Goal: Task Accomplishment & Management: Manage account settings

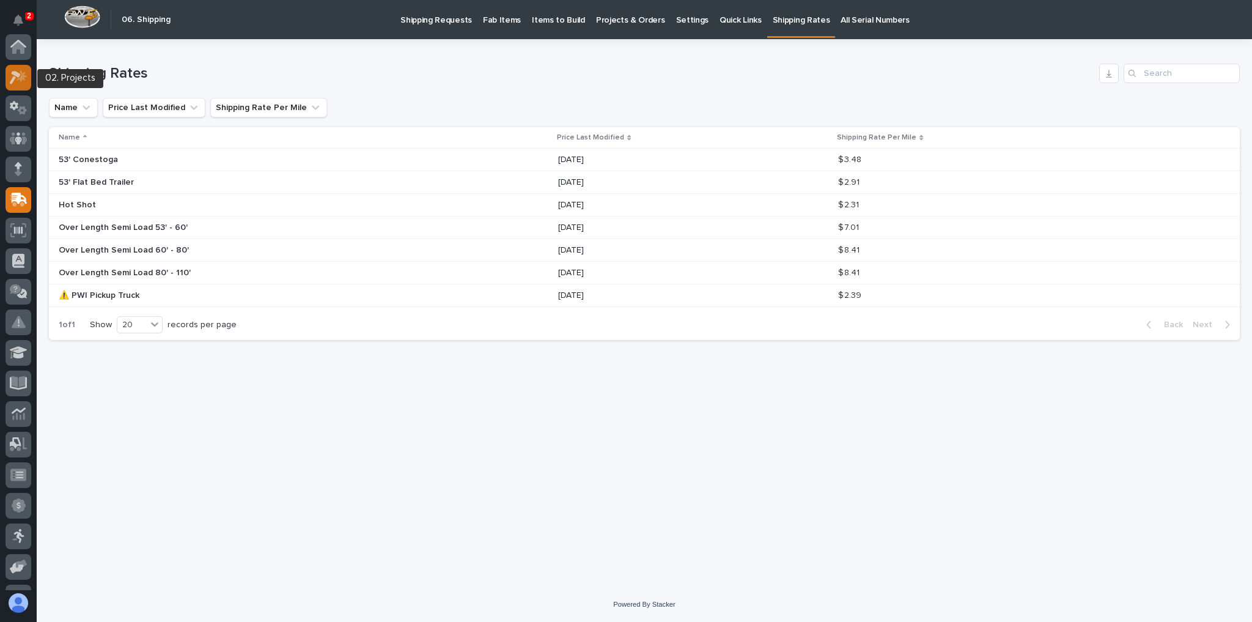
click at [20, 71] on icon at bounding box center [19, 77] width 18 height 14
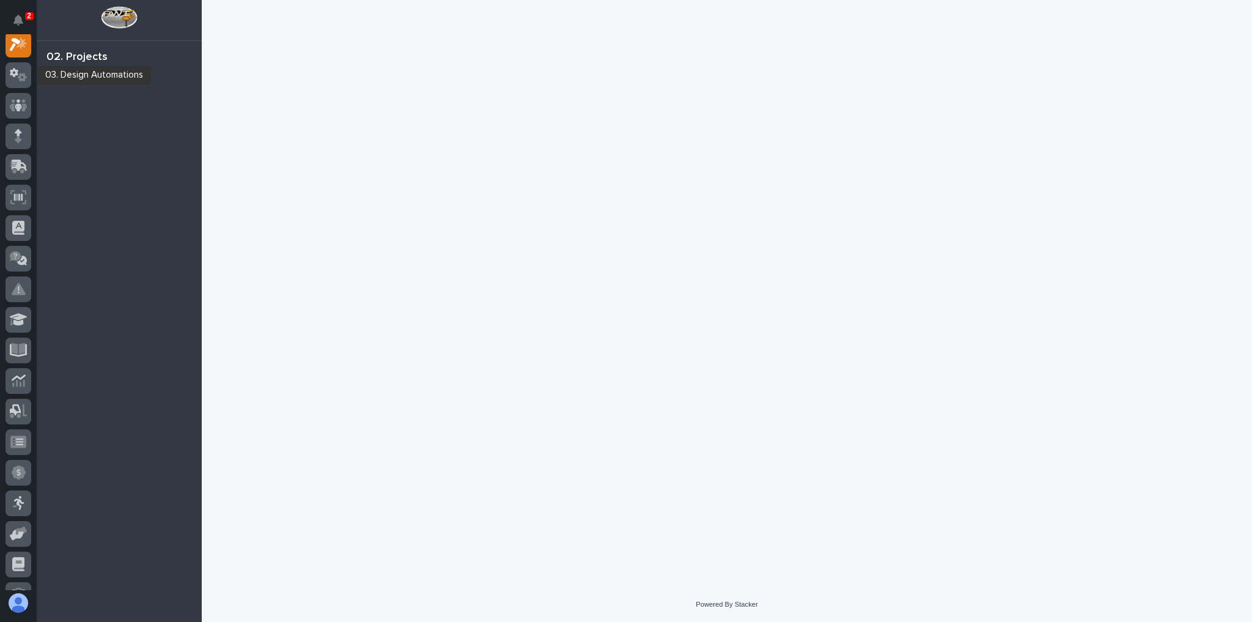
scroll to position [31, 0]
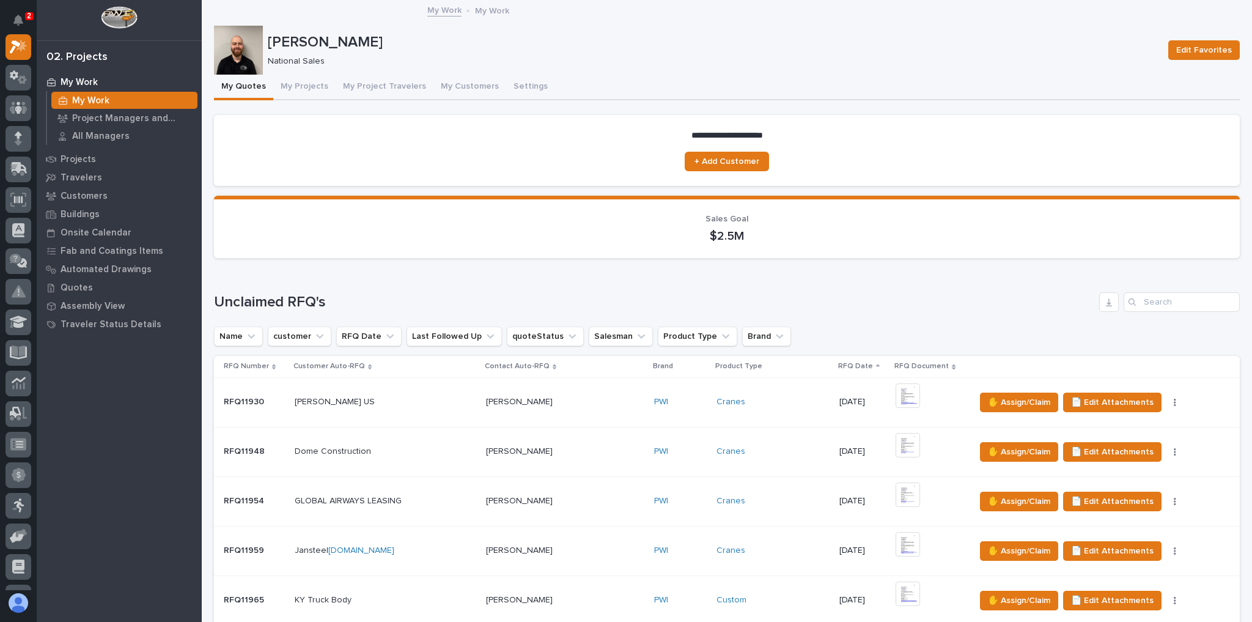
scroll to position [636, 0]
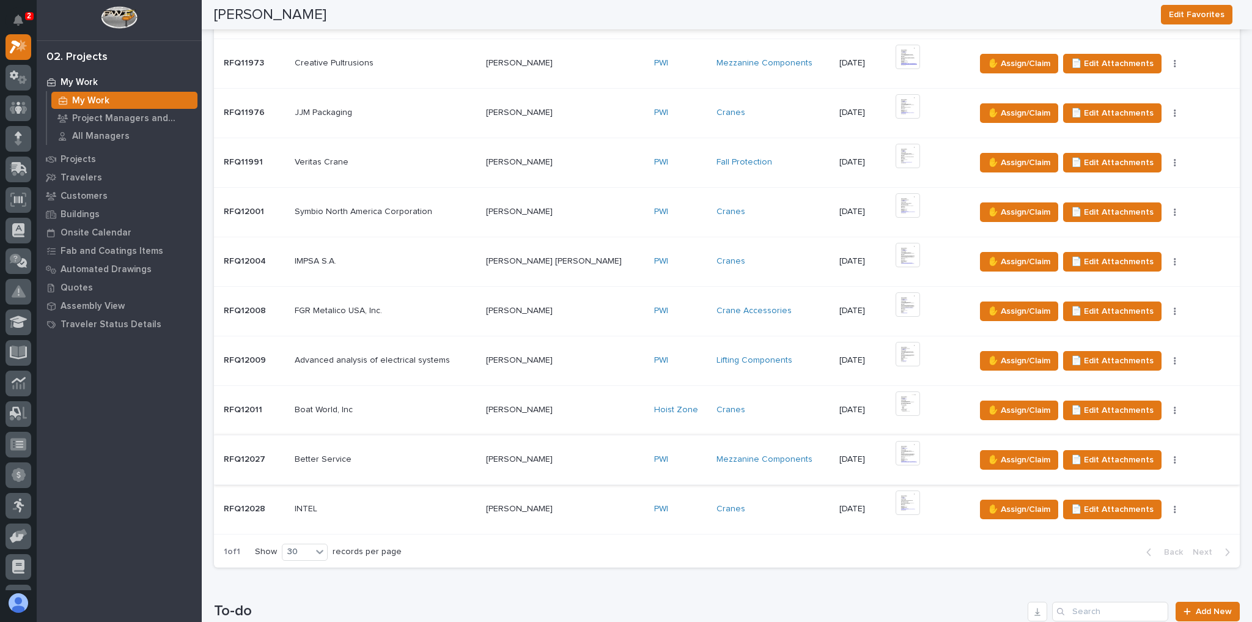
click at [428, 252] on div "IMPSA S.A. IMPSA S.A." at bounding box center [386, 261] width 182 height 20
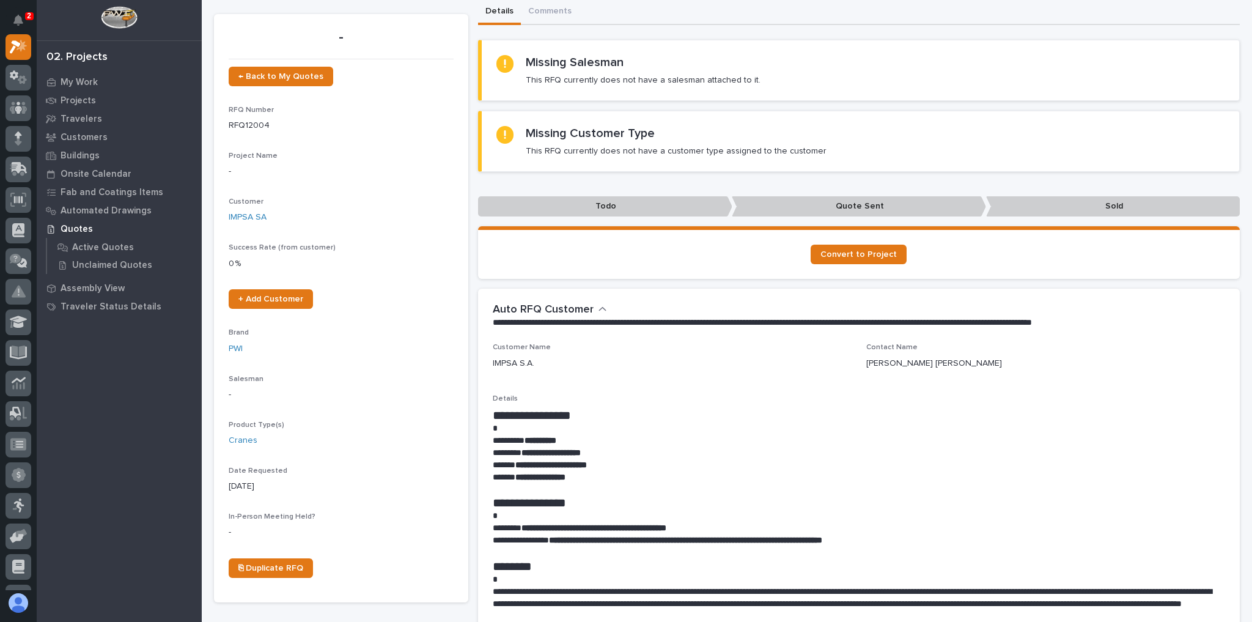
scroll to position [147, 0]
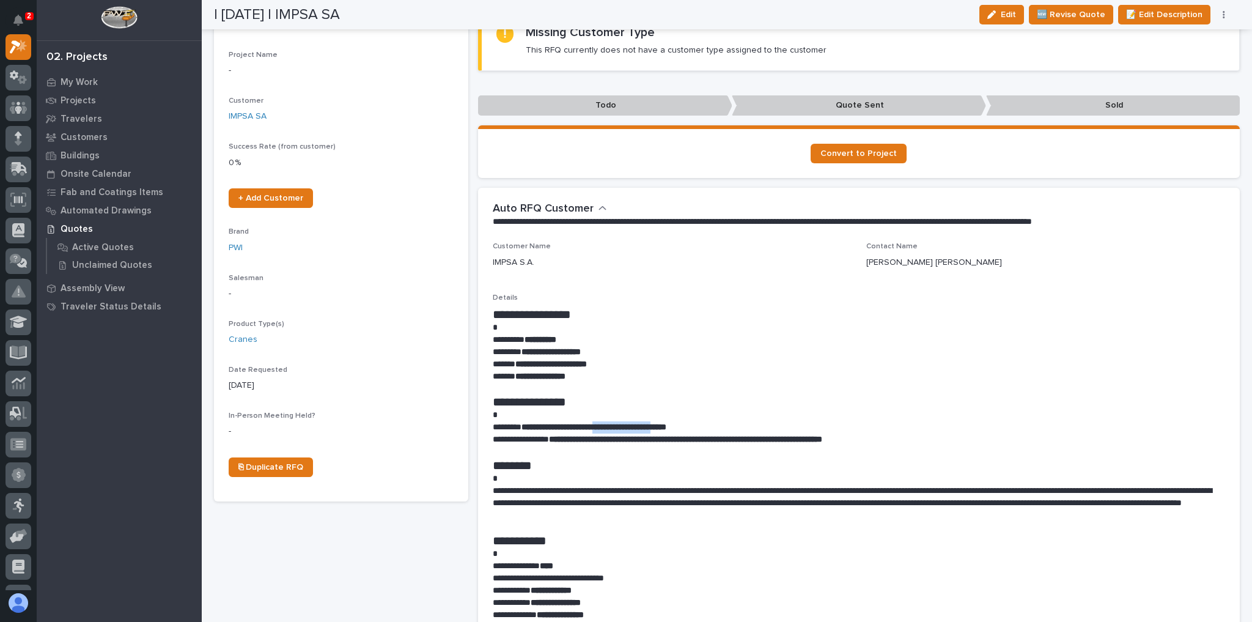
drag, startPoint x: 697, startPoint y: 424, endPoint x: 613, endPoint y: 425, distance: 85.0
click at [613, 425] on strong "**********" at bounding box center [593, 426] width 145 height 9
copy strong "**********"
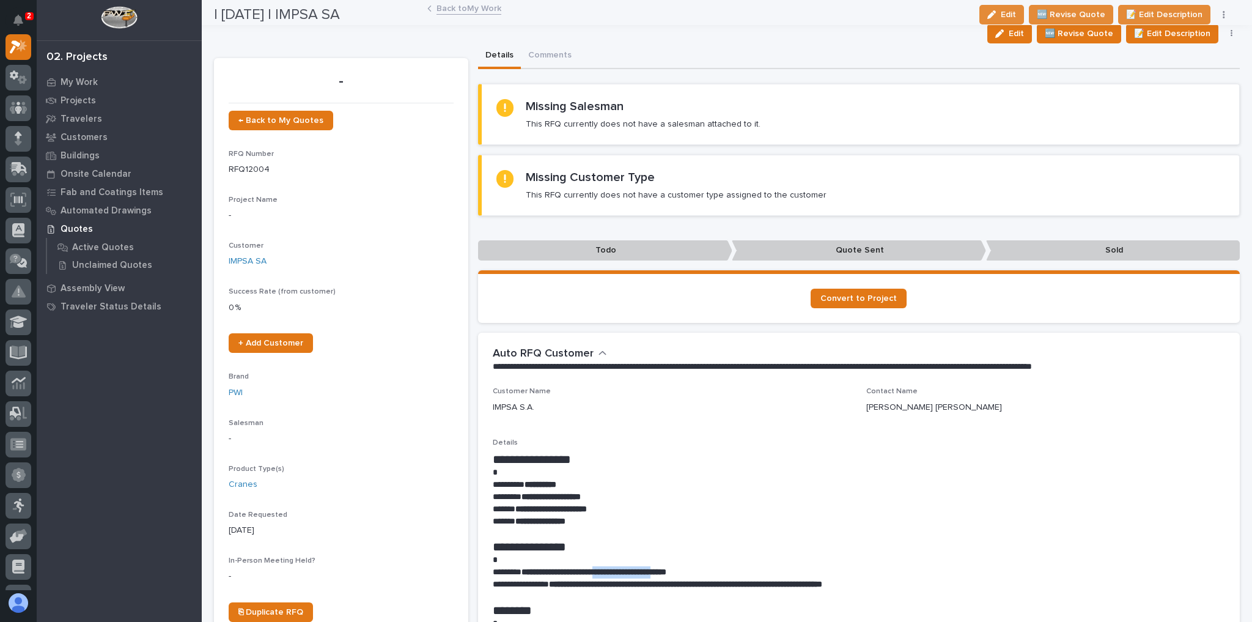
scroll to position [0, 0]
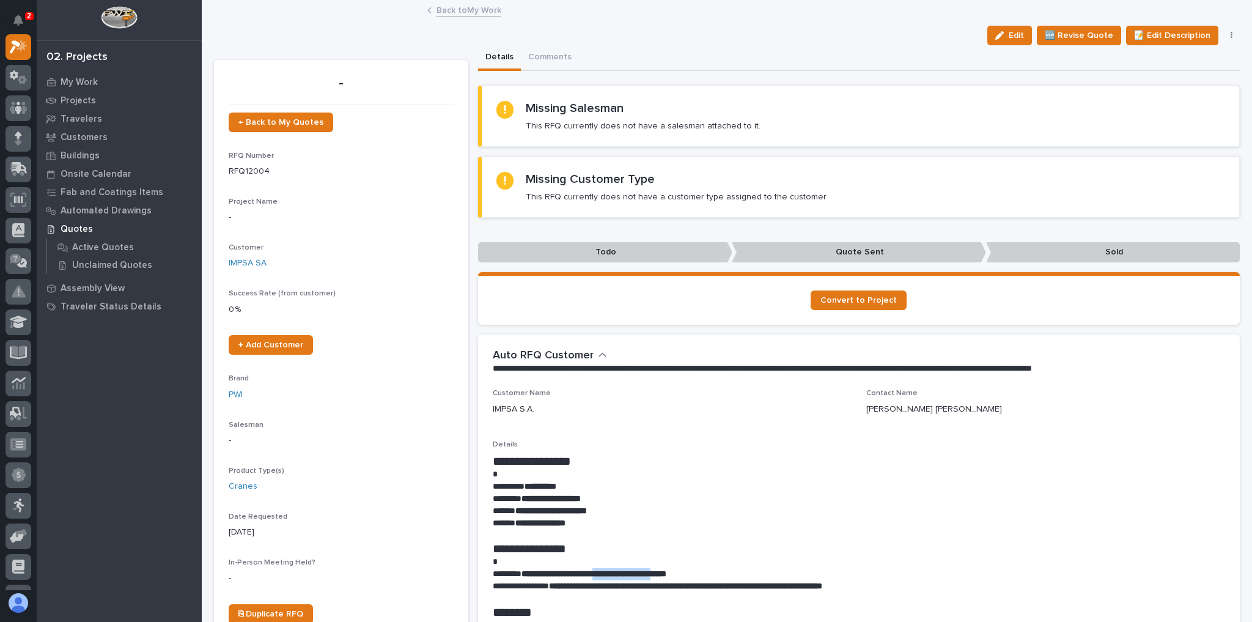
click at [1223, 37] on button "button" at bounding box center [1231, 35] width 17 height 9
click at [1169, 81] on span "✋ Assign/Claim" at bounding box center [1164, 79] width 62 height 15
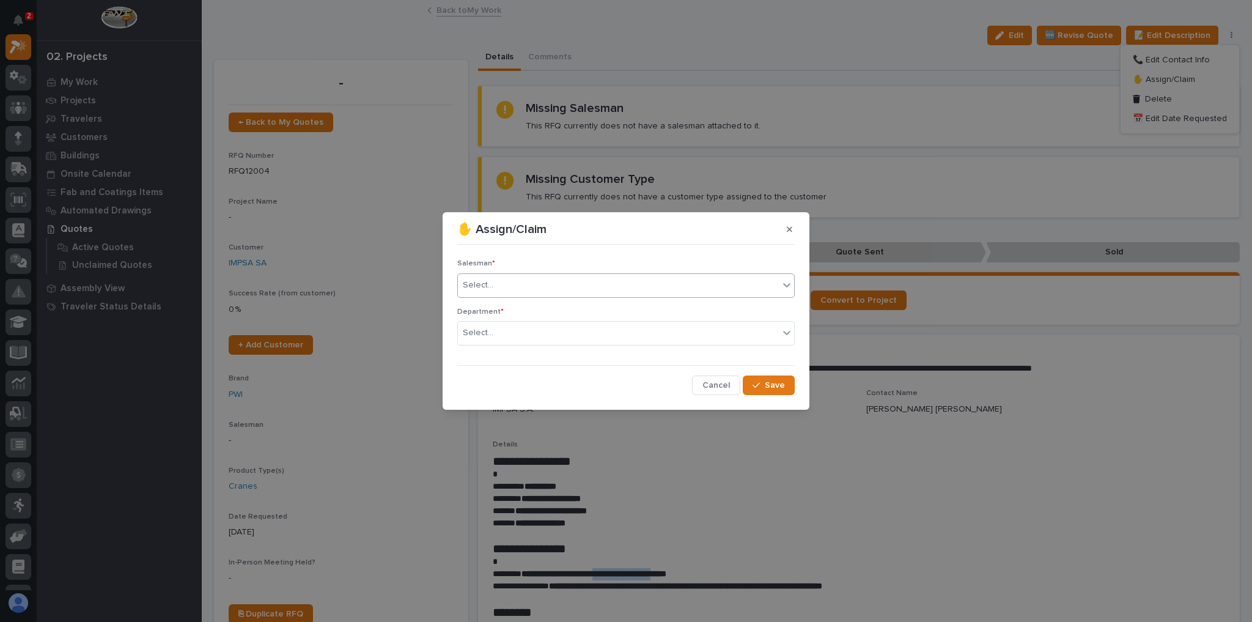
click at [549, 279] on div "Select..." at bounding box center [618, 285] width 321 height 20
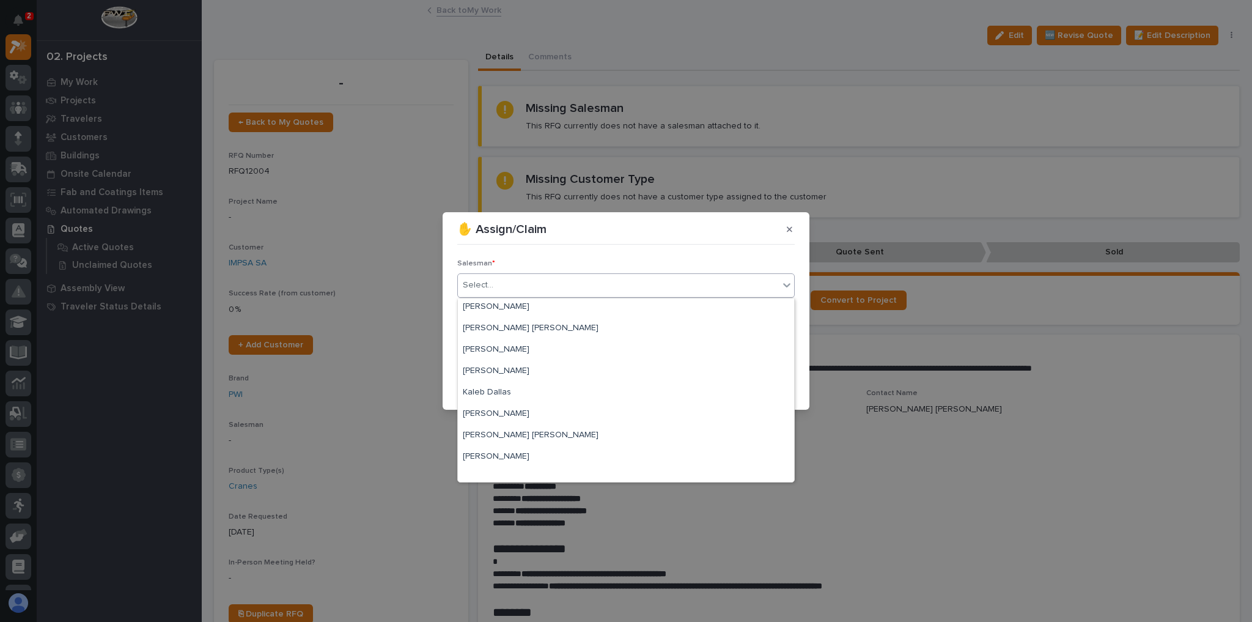
scroll to position [265, 0]
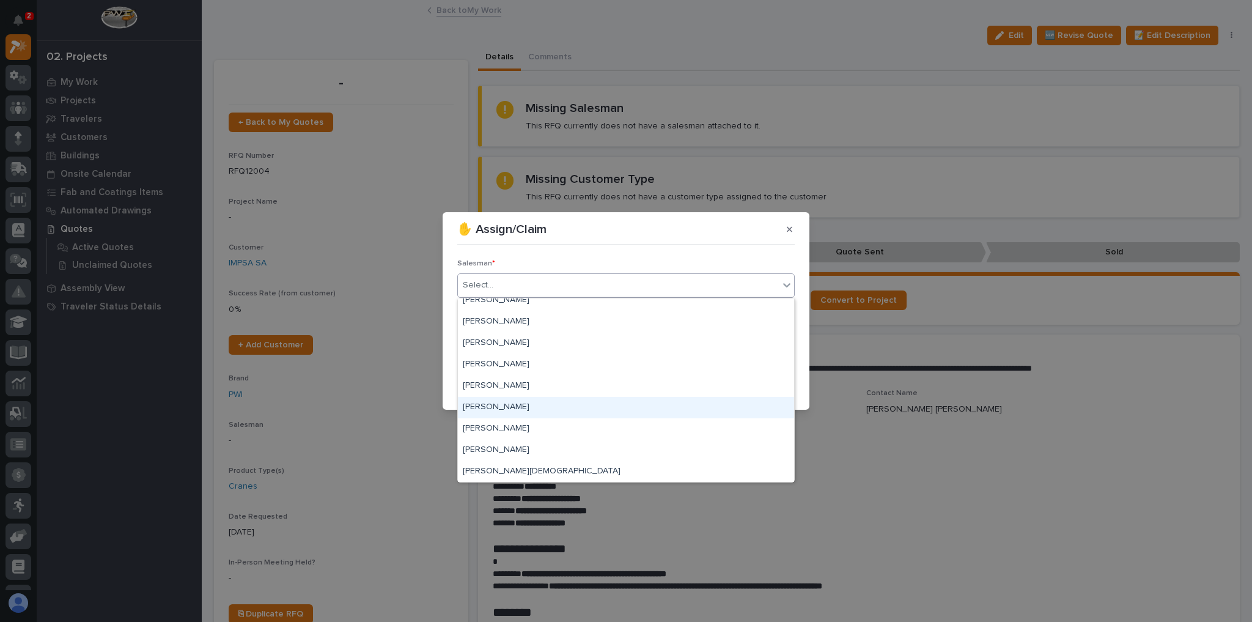
click at [497, 410] on div "[PERSON_NAME]" at bounding box center [626, 407] width 336 height 21
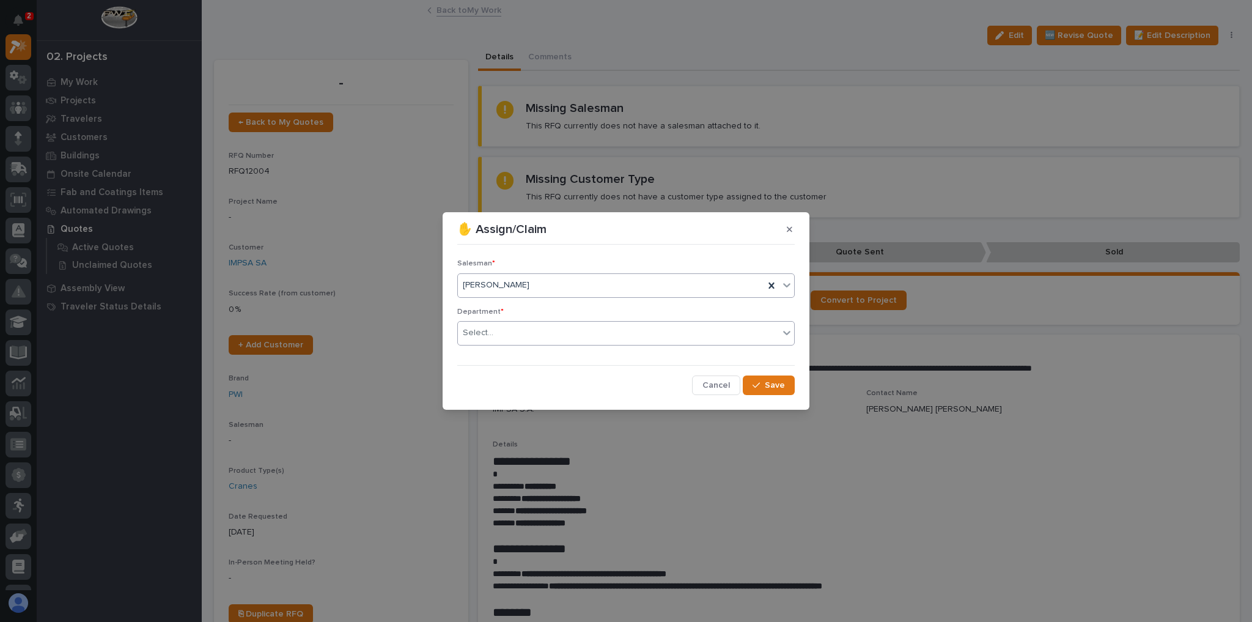
click at [506, 336] on div "Select..." at bounding box center [618, 333] width 321 height 20
click at [499, 355] on span "National Sales" at bounding box center [494, 354] width 62 height 13
click at [767, 381] on span "Save" at bounding box center [775, 385] width 20 height 11
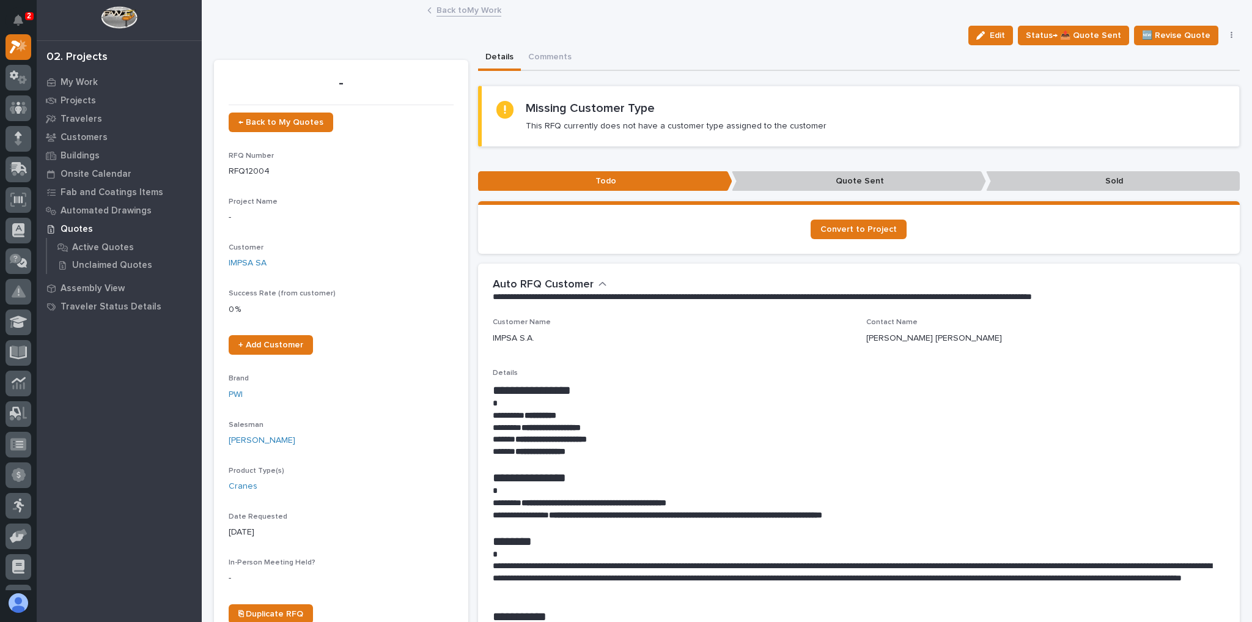
click at [486, 8] on link "Back to My Work" at bounding box center [468, 9] width 65 height 14
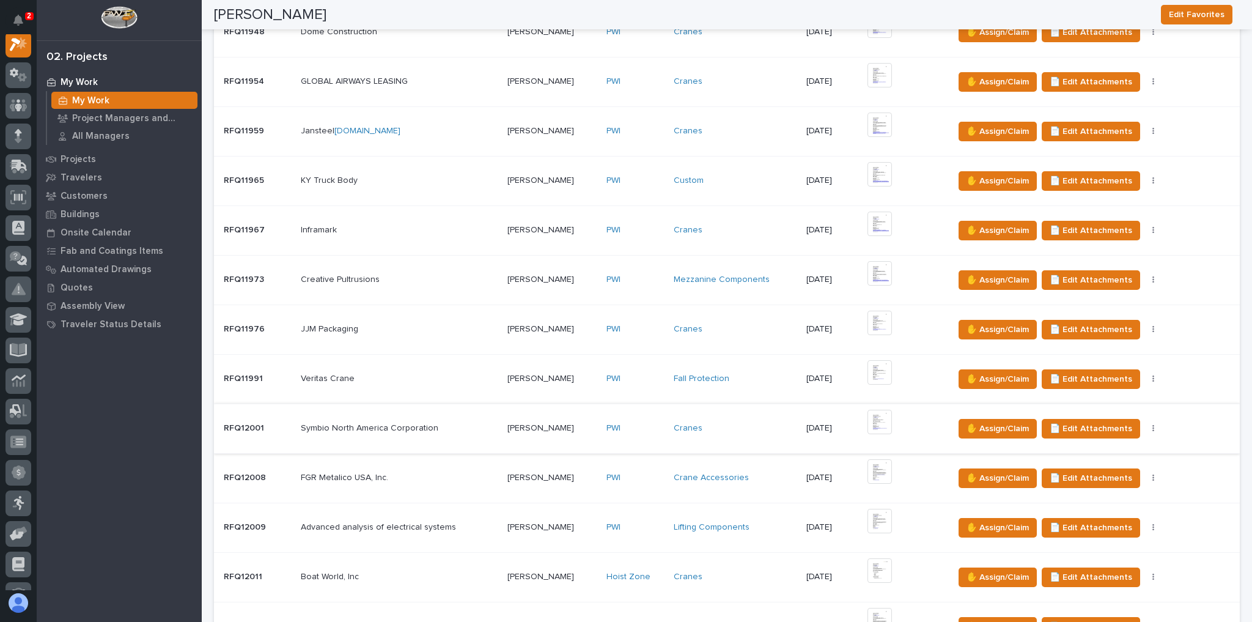
scroll to position [538, 0]
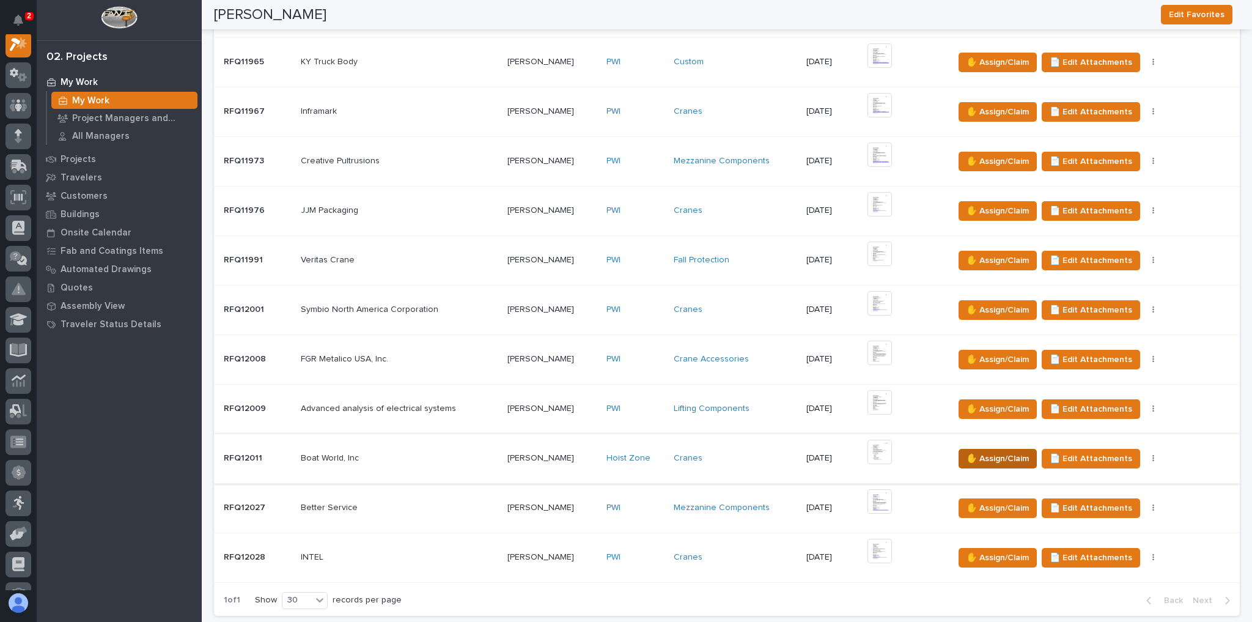
click at [996, 451] on span "✋ Assign/Claim" at bounding box center [997, 458] width 62 height 15
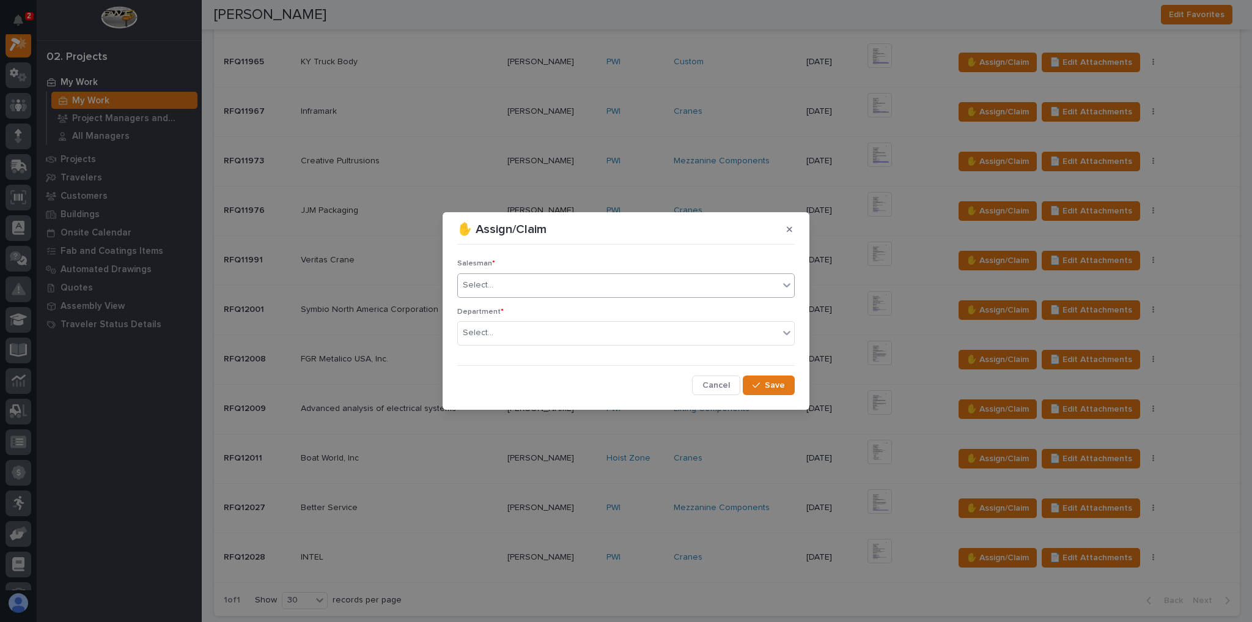
click at [509, 292] on div "Select..." at bounding box center [618, 285] width 321 height 20
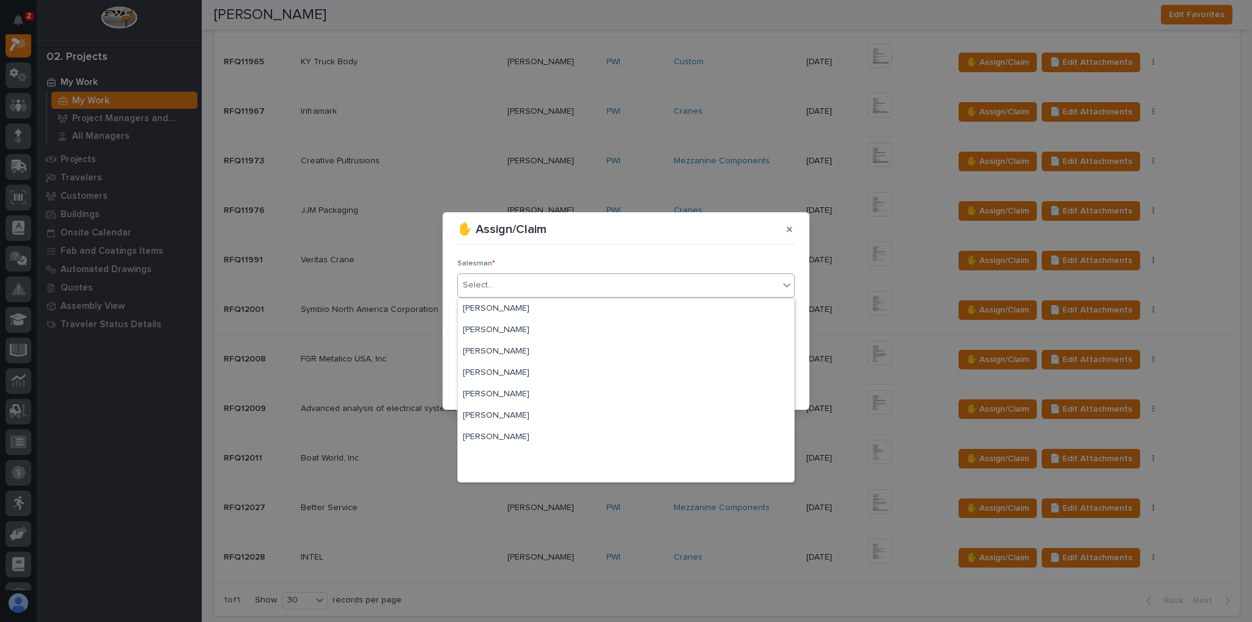
scroll to position [265, 0]
click at [509, 402] on div "[PERSON_NAME]" at bounding box center [626, 407] width 336 height 21
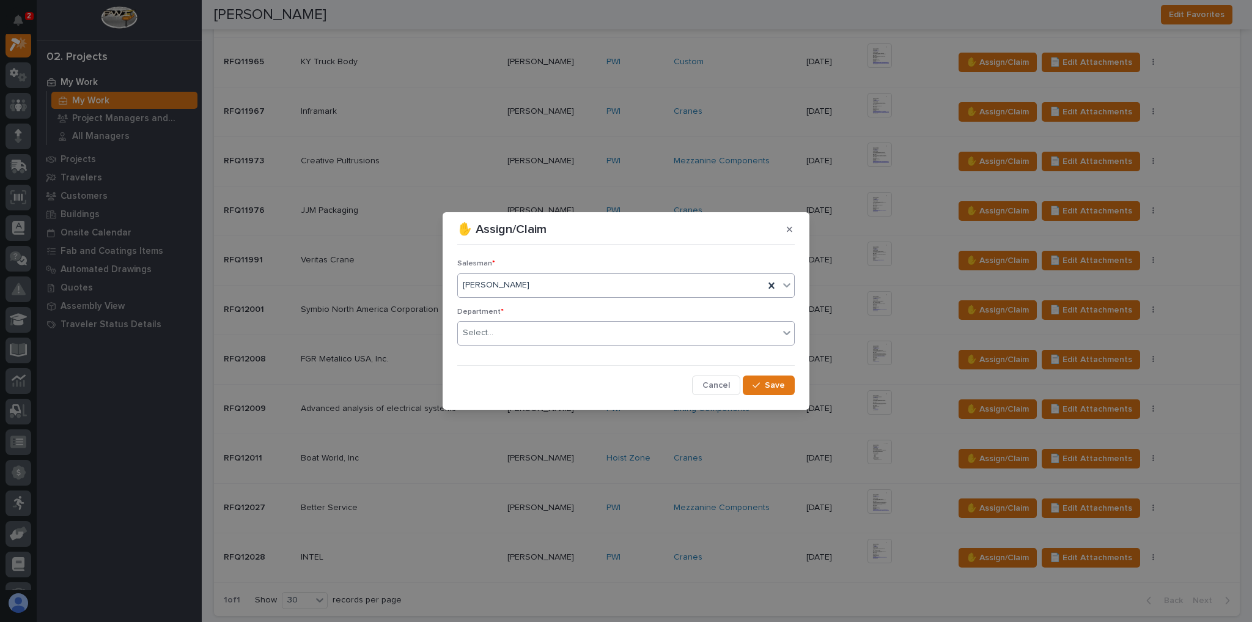
click at [502, 337] on div "Select..." at bounding box center [618, 333] width 321 height 20
click at [499, 353] on span "National Sales" at bounding box center [494, 354] width 62 height 13
click at [776, 388] on span "Save" at bounding box center [775, 385] width 20 height 11
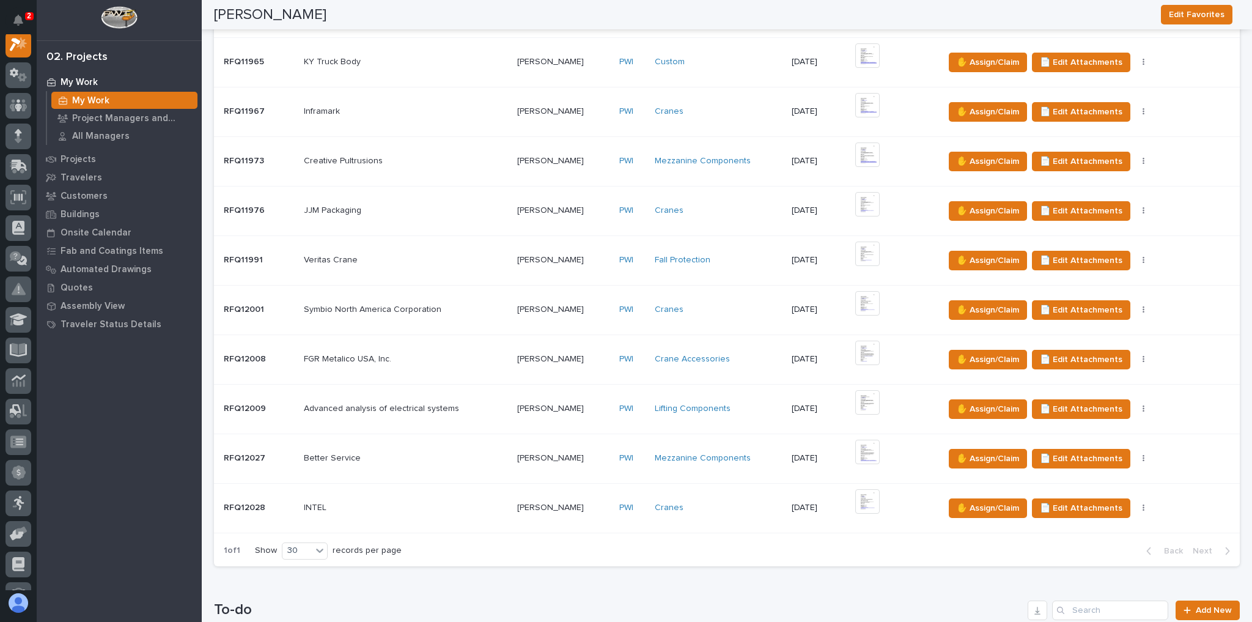
click at [446, 304] on p at bounding box center [406, 309] width 204 height 10
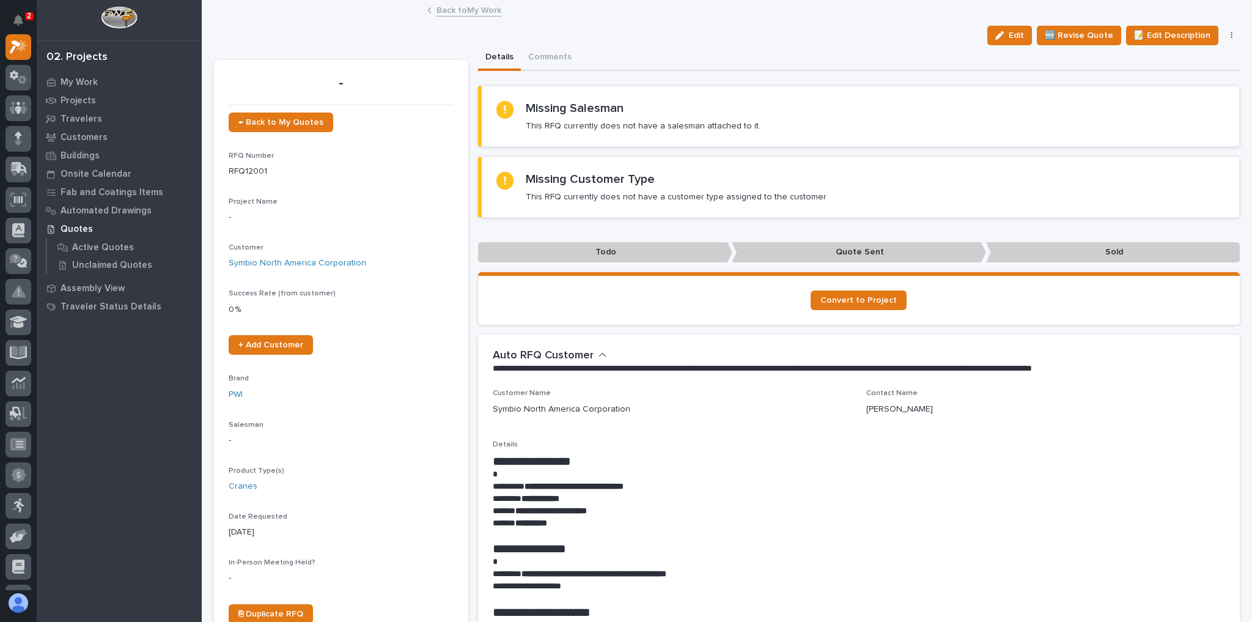
click at [443, 12] on link "Back to My Work" at bounding box center [468, 9] width 65 height 14
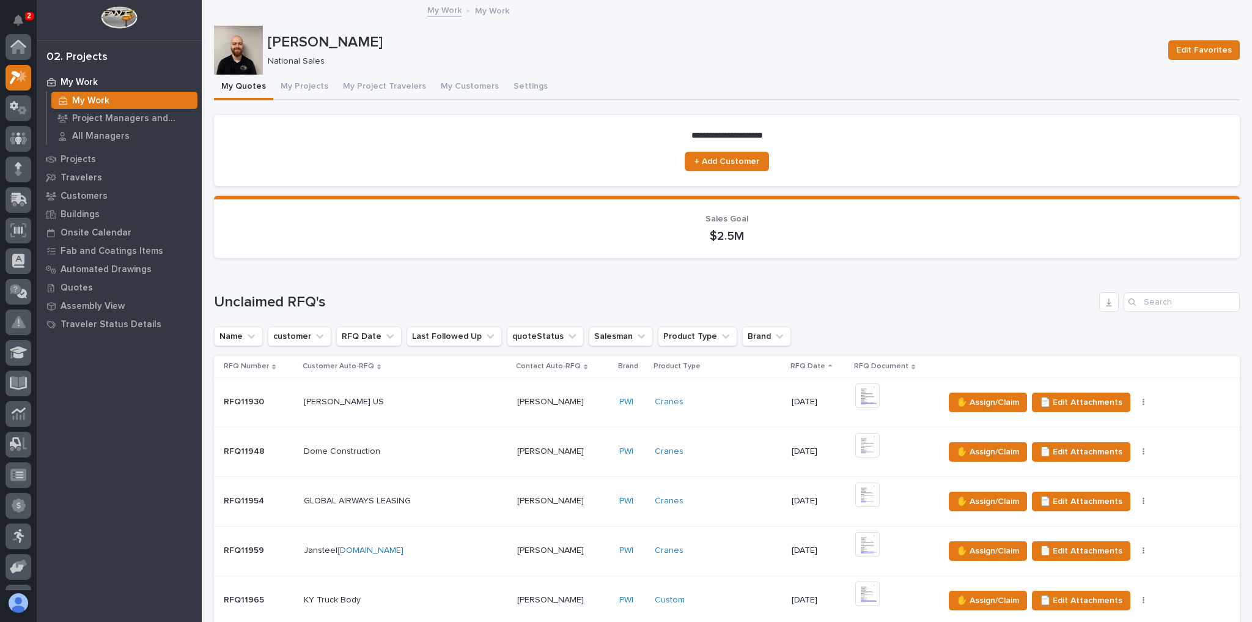
scroll to position [342, 0]
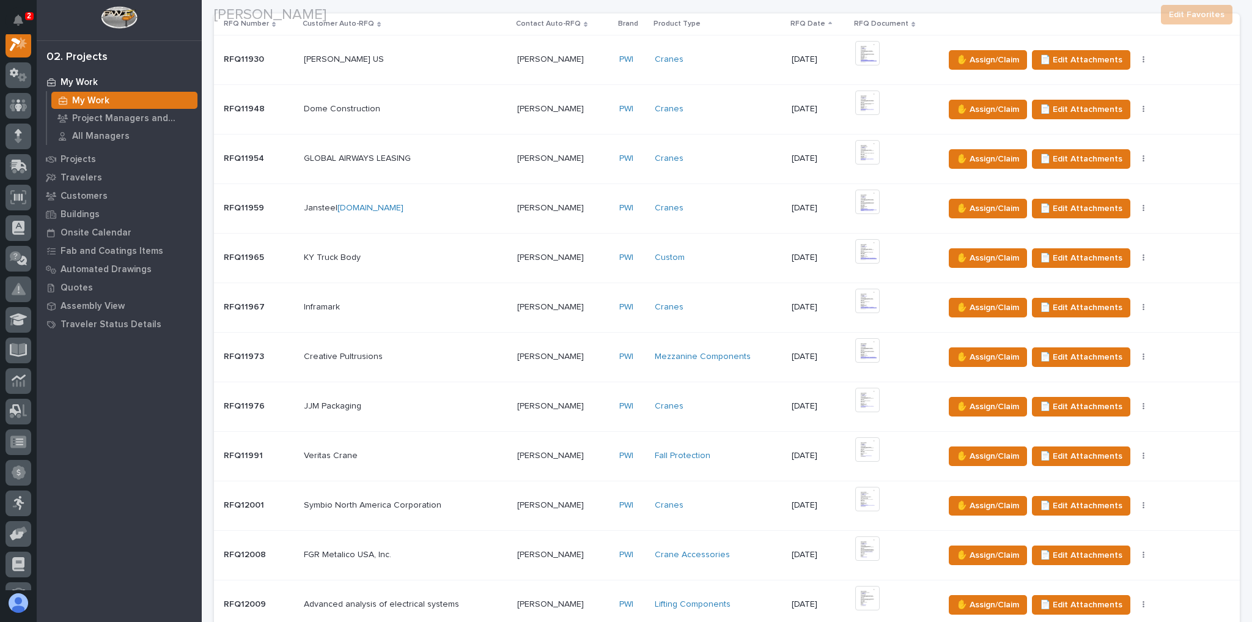
click at [410, 403] on p at bounding box center [406, 406] width 204 height 10
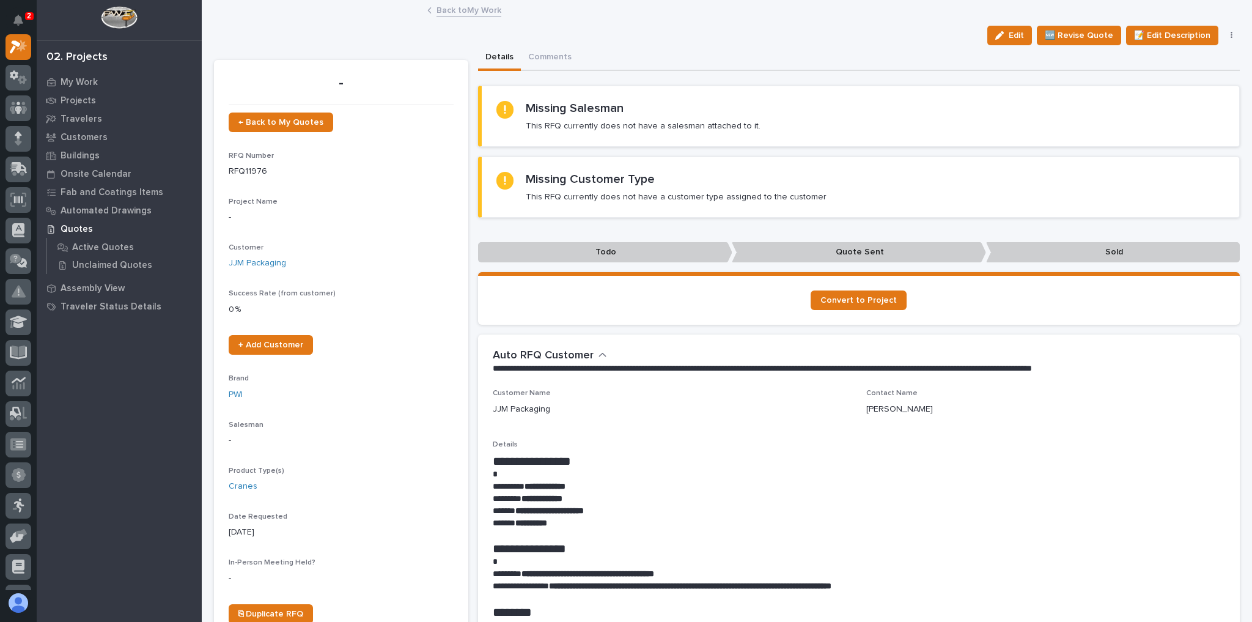
click at [485, 12] on link "Back to My Work" at bounding box center [468, 9] width 65 height 14
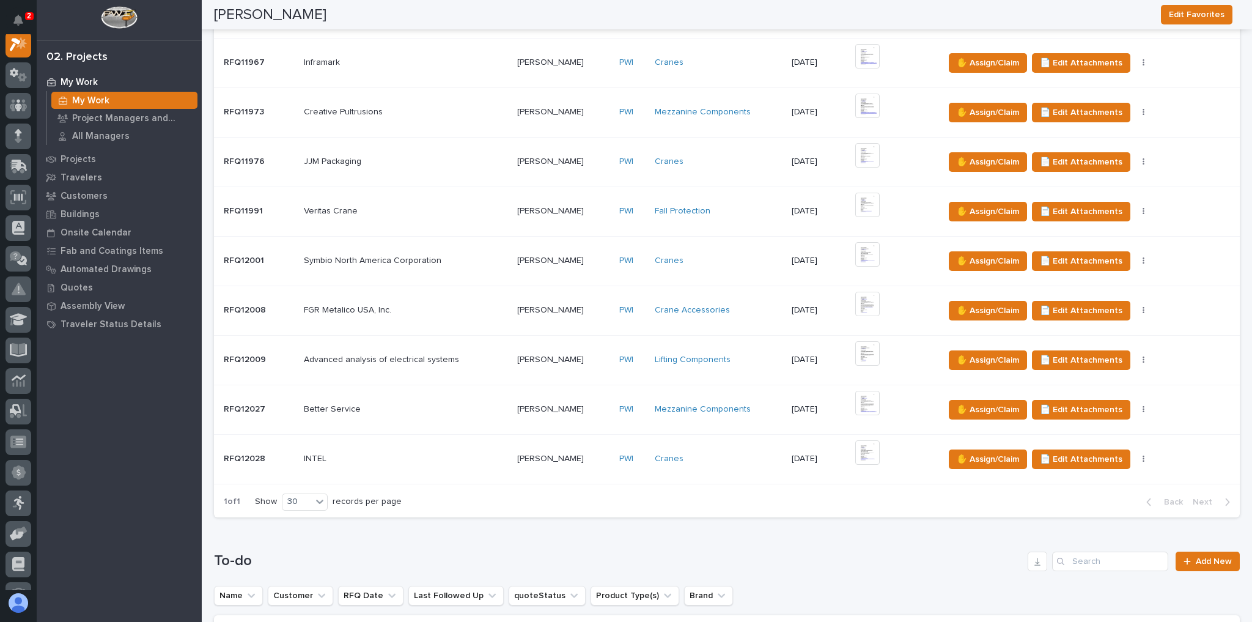
scroll to position [929, 0]
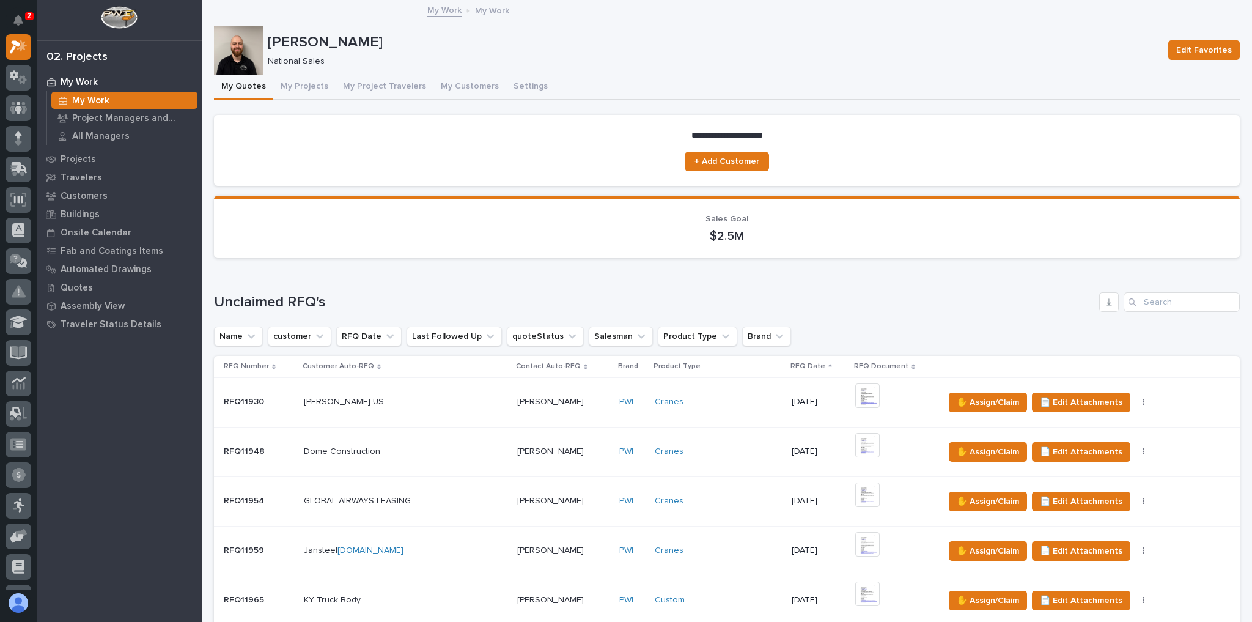
scroll to position [929, 0]
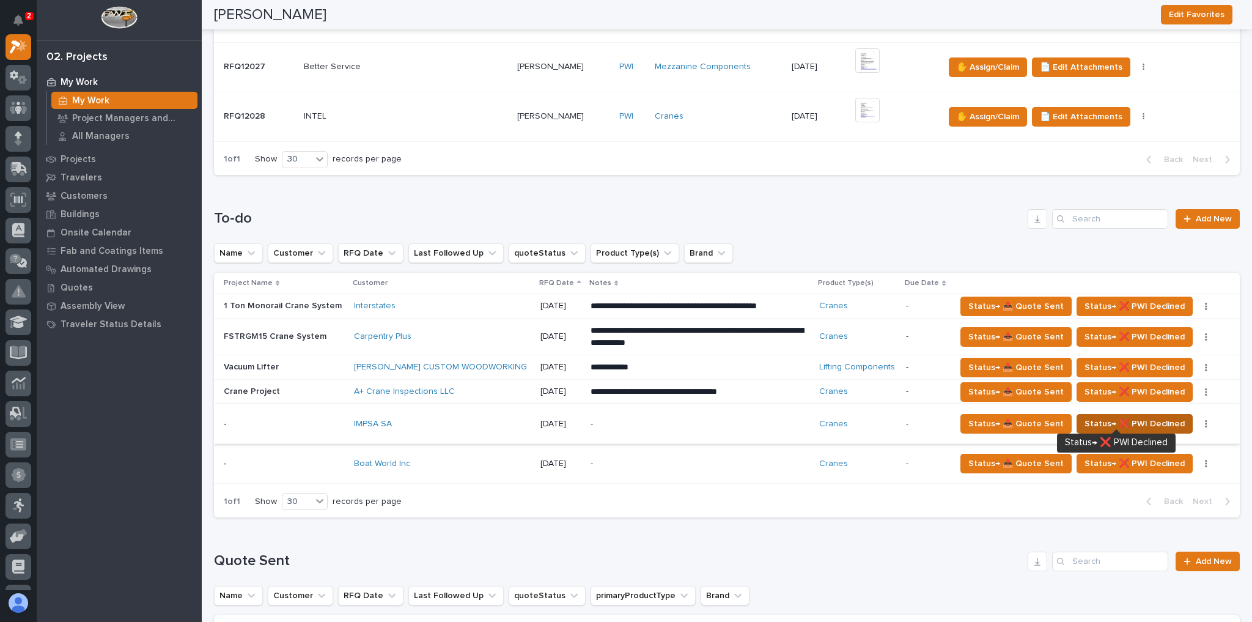
click at [1106, 416] on span "Status→ ❌ PWI Declined" at bounding box center [1134, 423] width 100 height 15
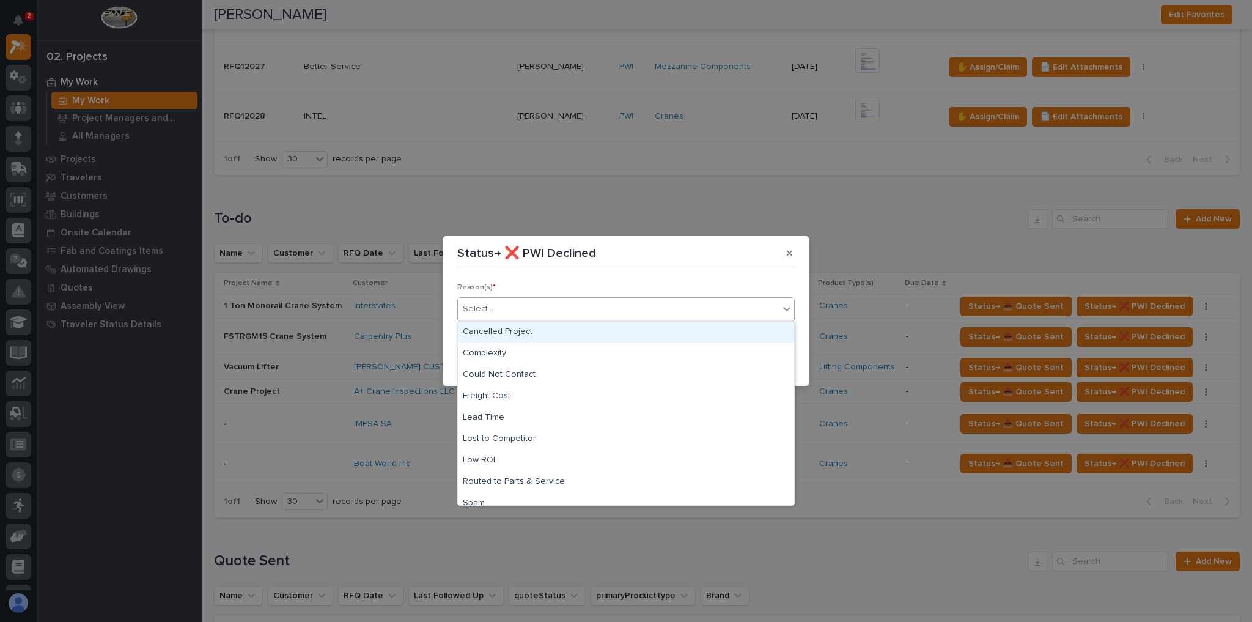
click at [501, 309] on div "Select..." at bounding box center [618, 309] width 321 height 20
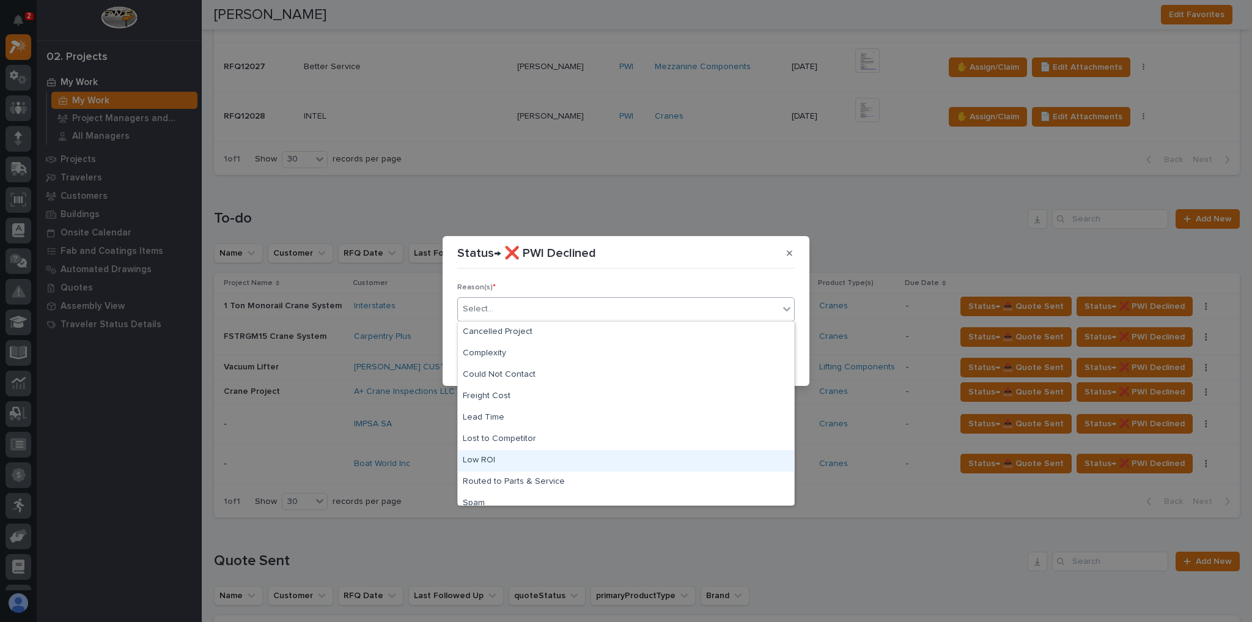
scroll to position [30, 0]
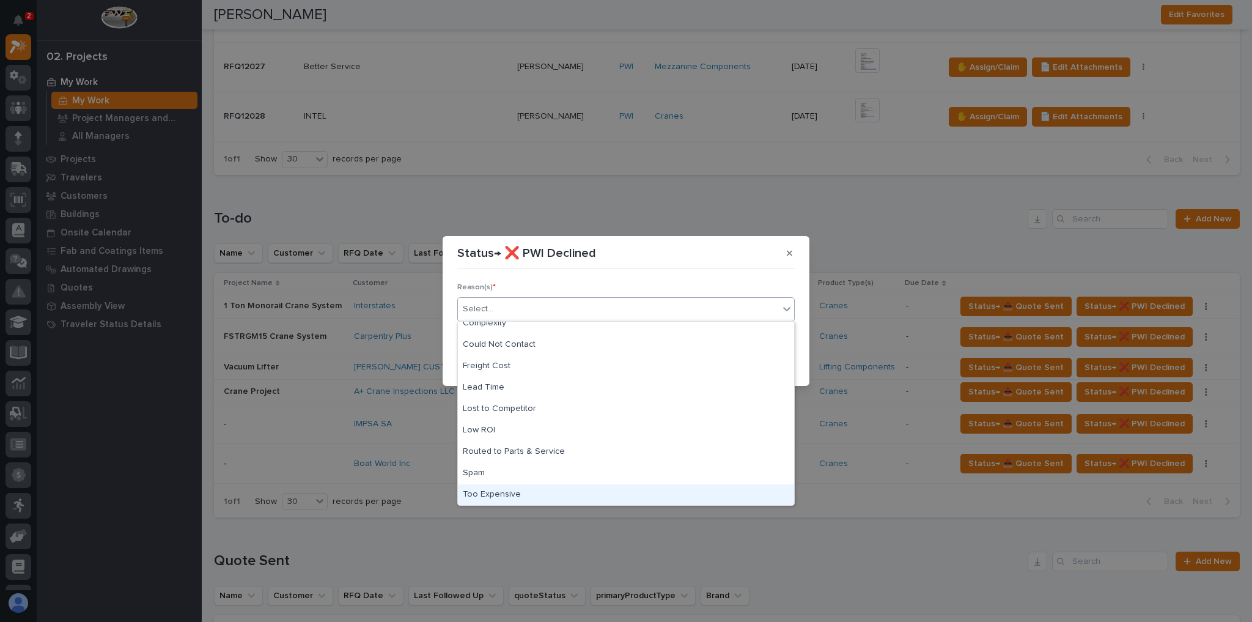
click at [500, 490] on div "Too Expensive" at bounding box center [626, 494] width 336 height 21
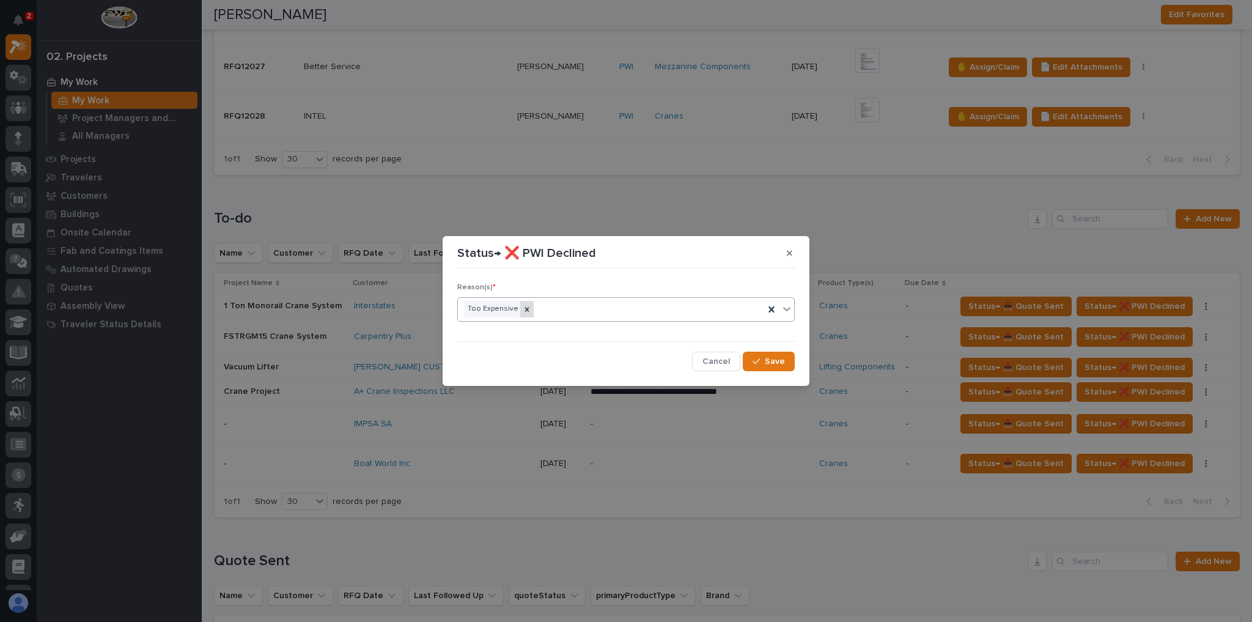
click at [523, 311] on icon at bounding box center [527, 309] width 9 height 9
click at [535, 308] on div "Select..." at bounding box center [618, 309] width 321 height 20
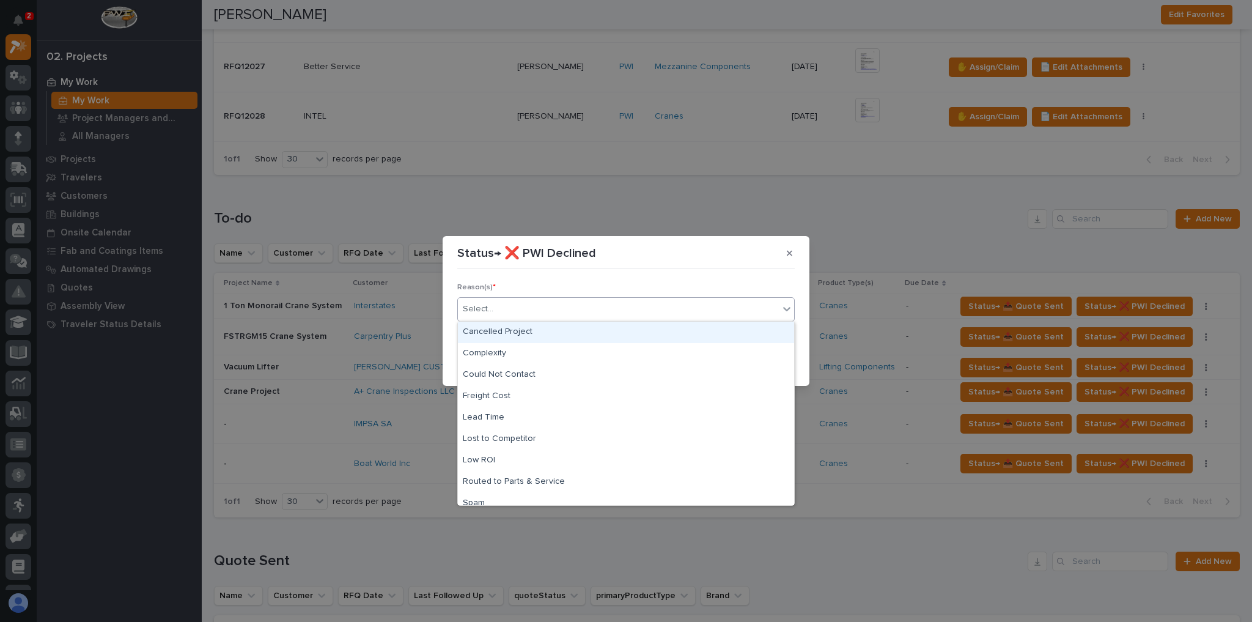
click at [519, 333] on div "Cancelled Project" at bounding box center [626, 332] width 336 height 21
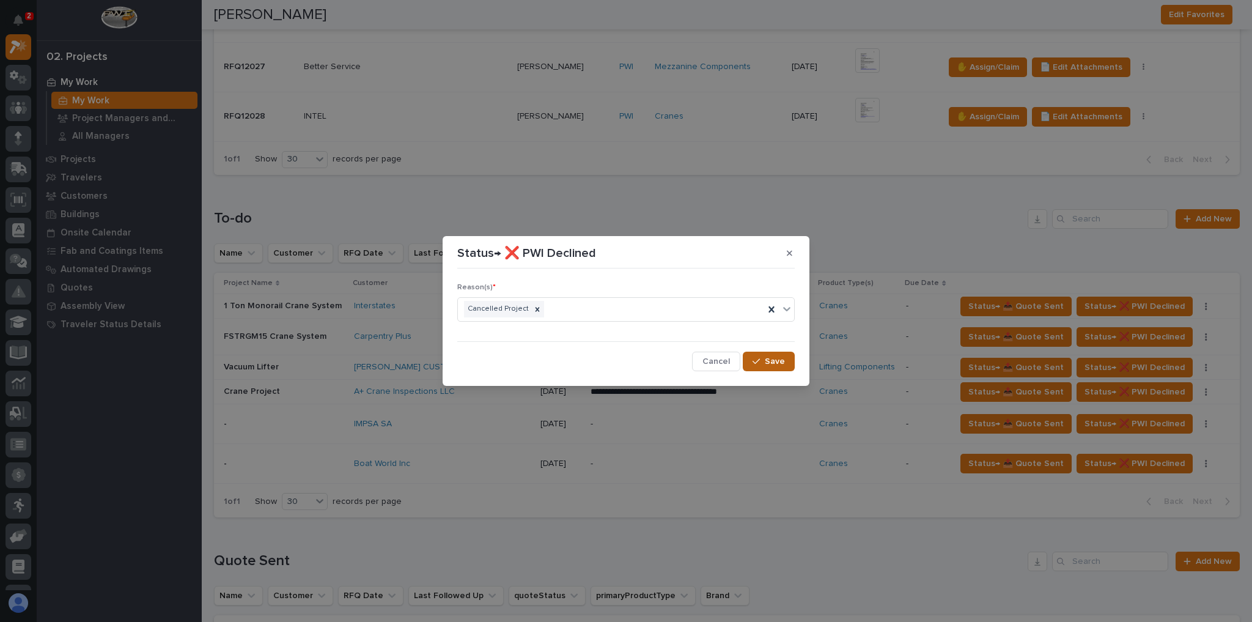
click at [762, 359] on button "Save" at bounding box center [769, 361] width 52 height 20
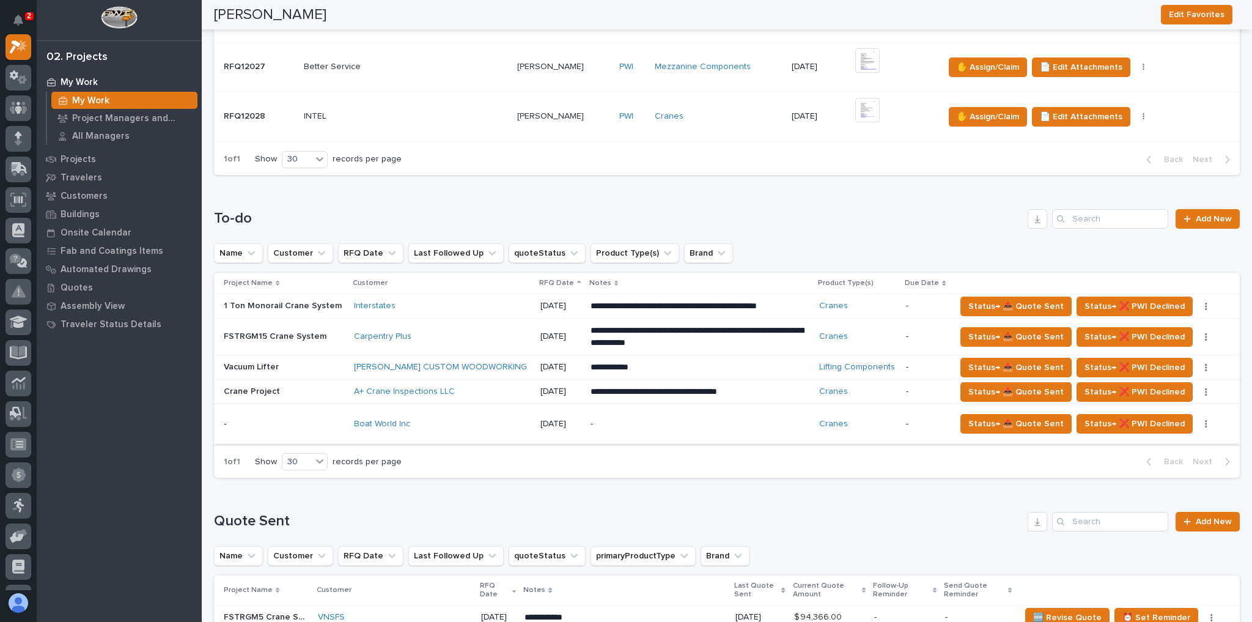
scroll to position [1125, 0]
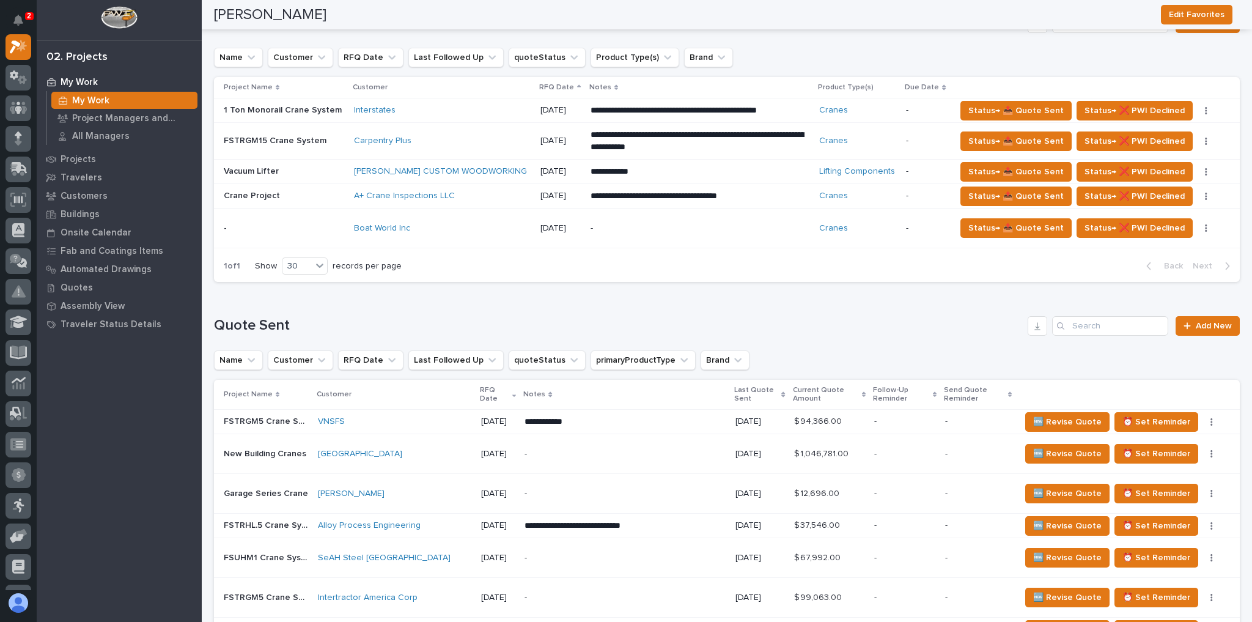
click at [466, 191] on div "A+ Crane Inspections LLC" at bounding box center [442, 196] width 177 height 10
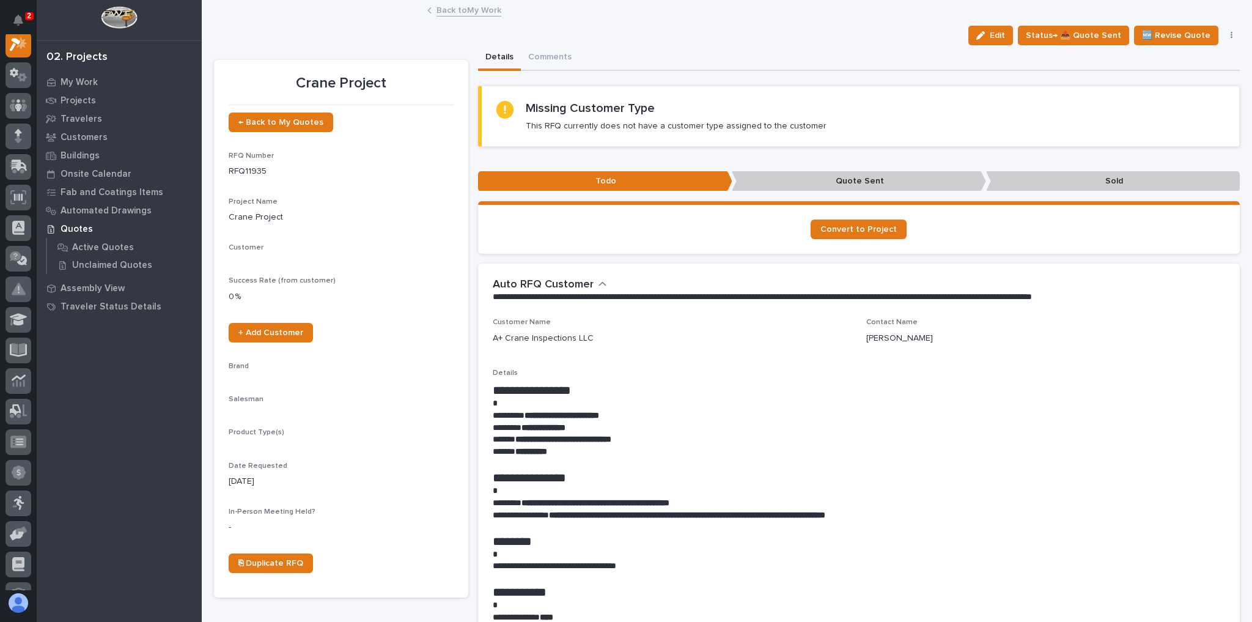
scroll to position [31, 0]
